Goal: Find specific page/section: Find specific page/section

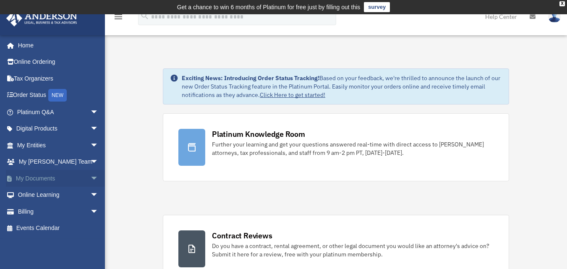
click at [90, 179] on span "arrow_drop_down" at bounding box center [98, 178] width 17 height 17
click at [34, 195] on link "Box" at bounding box center [61, 195] width 99 height 17
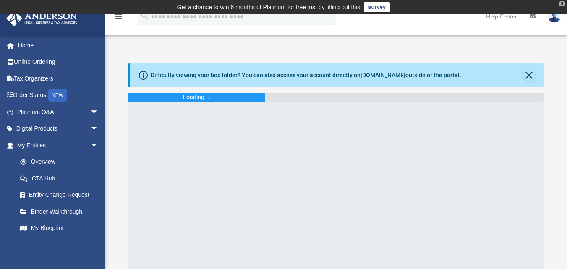
click at [562, 3] on div "X" at bounding box center [561, 3] width 5 height 5
click at [560, 3] on div "X" at bounding box center [561, 3] width 5 height 5
click at [90, 127] on span "arrow_drop_down" at bounding box center [98, 128] width 17 height 17
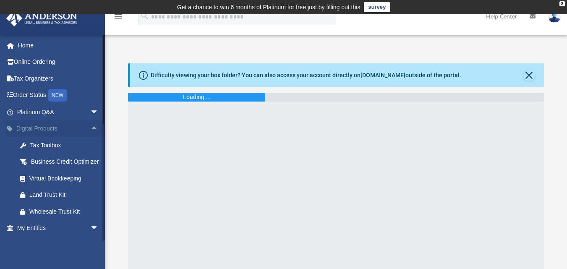
click at [90, 126] on span "arrow_drop_up" at bounding box center [98, 128] width 17 height 17
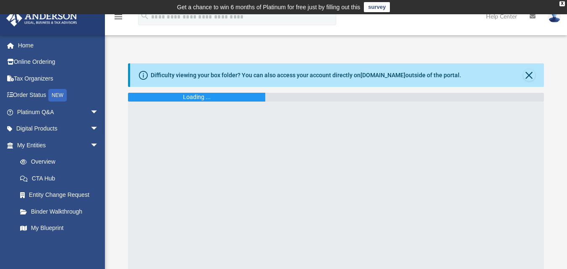
scroll to position [2, 0]
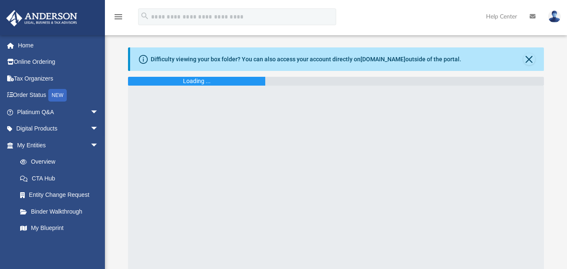
click at [183, 81] on div "Loading ..." at bounding box center [197, 81] width 28 height 9
click at [529, 55] on button "Close" at bounding box center [529, 59] width 12 height 12
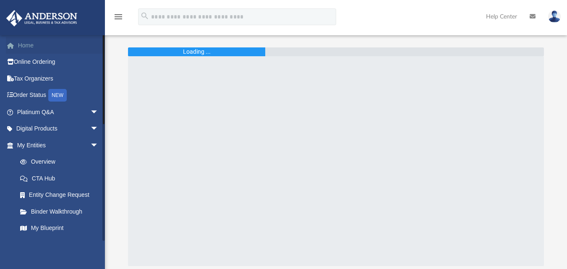
click at [32, 45] on link "Home" at bounding box center [58, 45] width 105 height 17
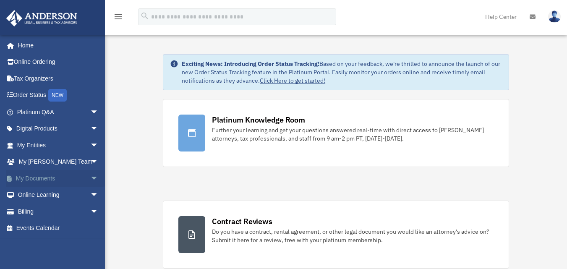
click at [32, 178] on link "My Documents arrow_drop_down" at bounding box center [58, 178] width 105 height 17
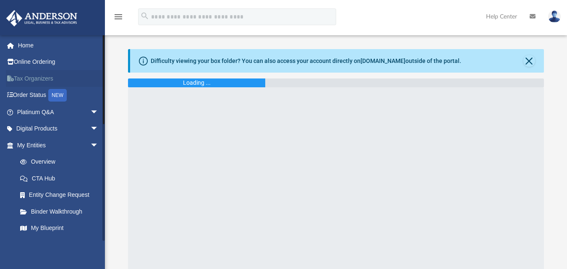
click at [42, 79] on link "Tax Organizers" at bounding box center [58, 78] width 105 height 17
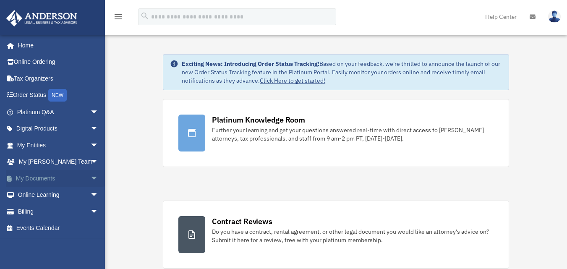
click at [47, 179] on link "My Documents arrow_drop_down" at bounding box center [58, 178] width 105 height 17
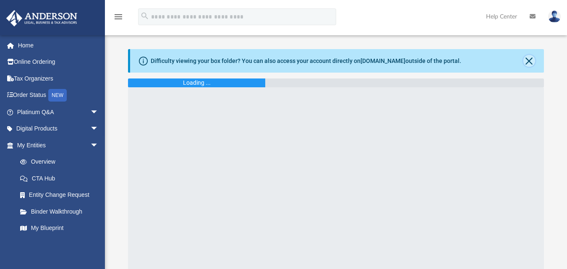
click at [528, 58] on button "Close" at bounding box center [529, 61] width 12 height 12
